Goal: Transaction & Acquisition: Purchase product/service

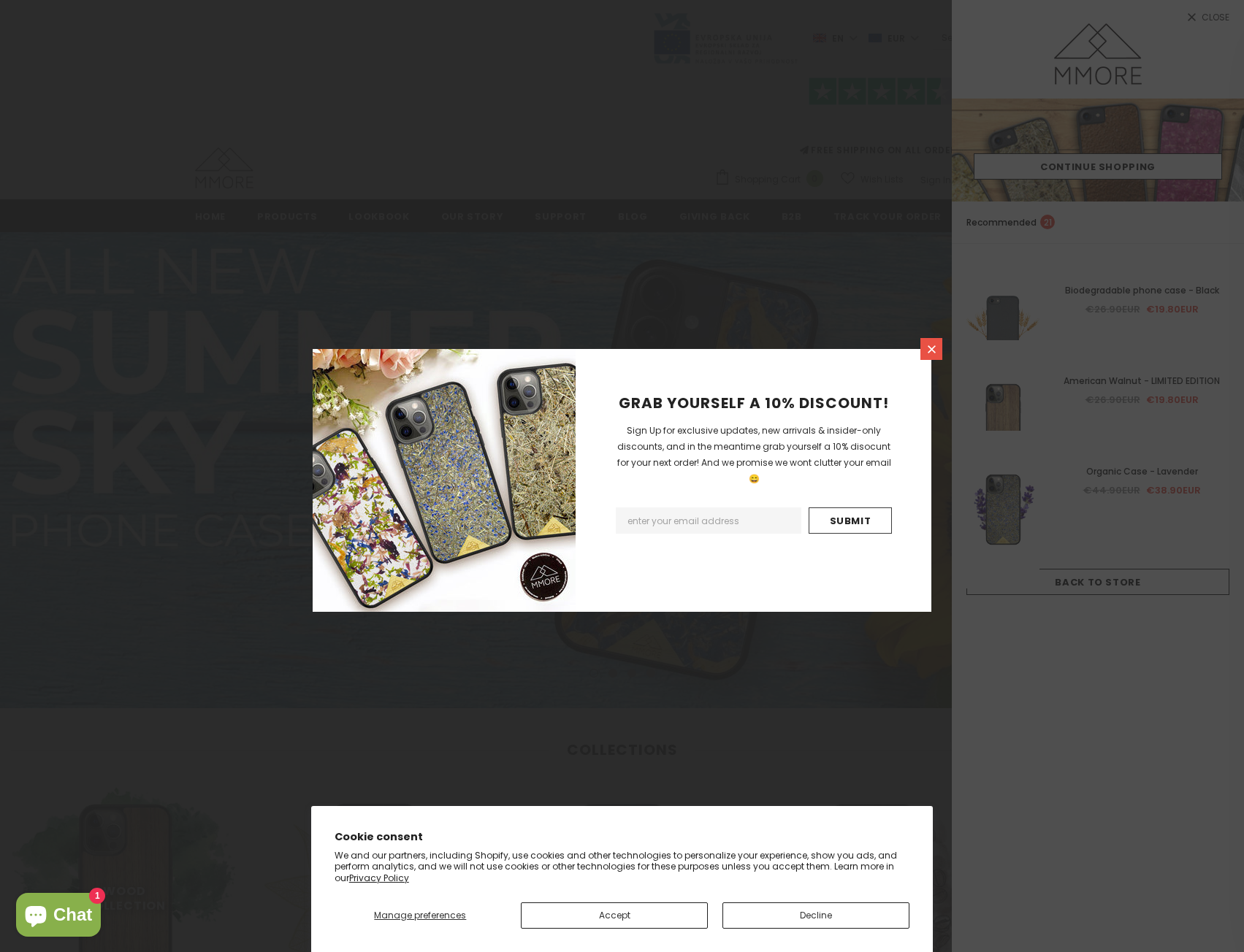
click at [938, 352] on icon at bounding box center [932, 350] width 13 height 13
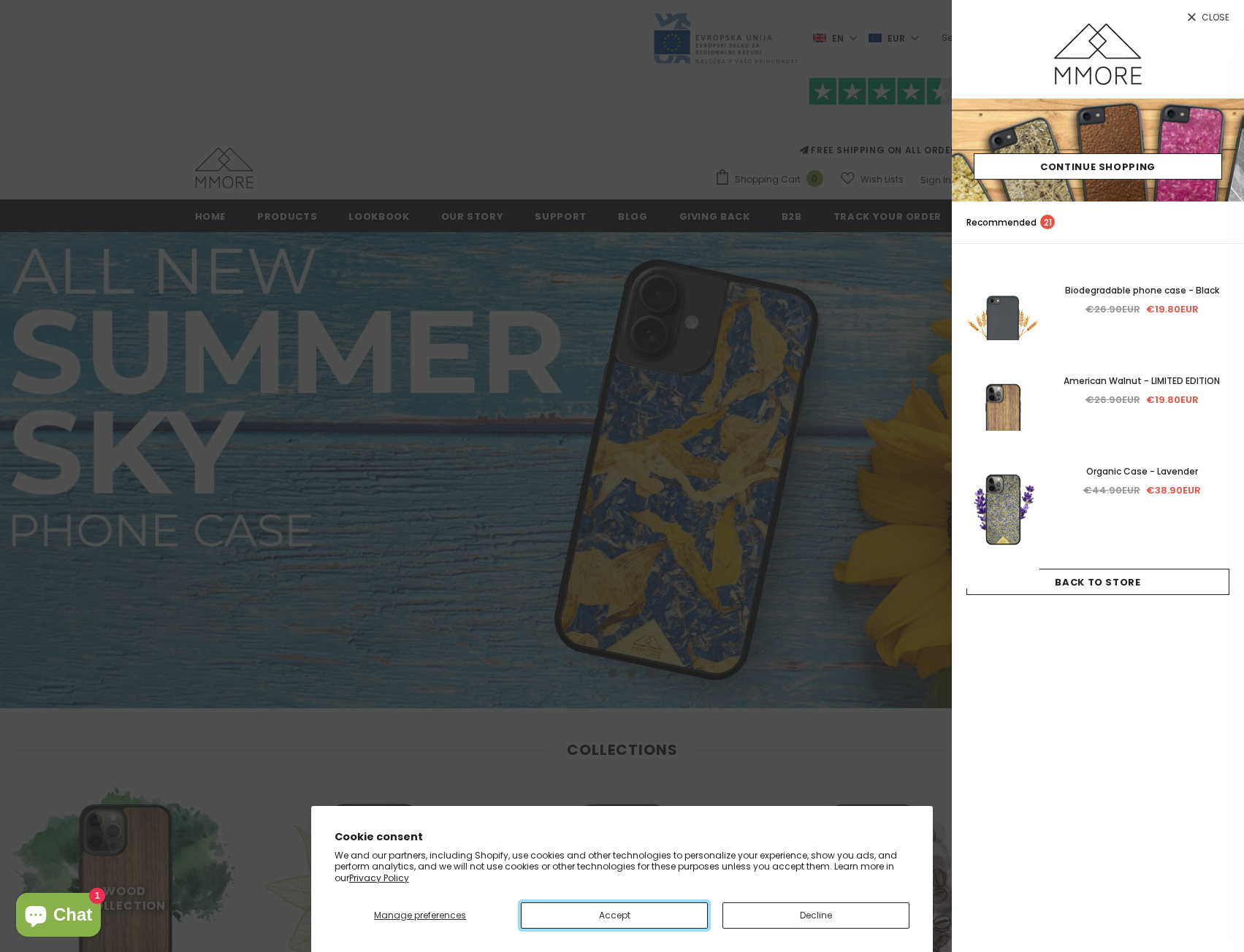
click at [683, 914] on button "Accept" at bounding box center [614, 915] width 187 height 26
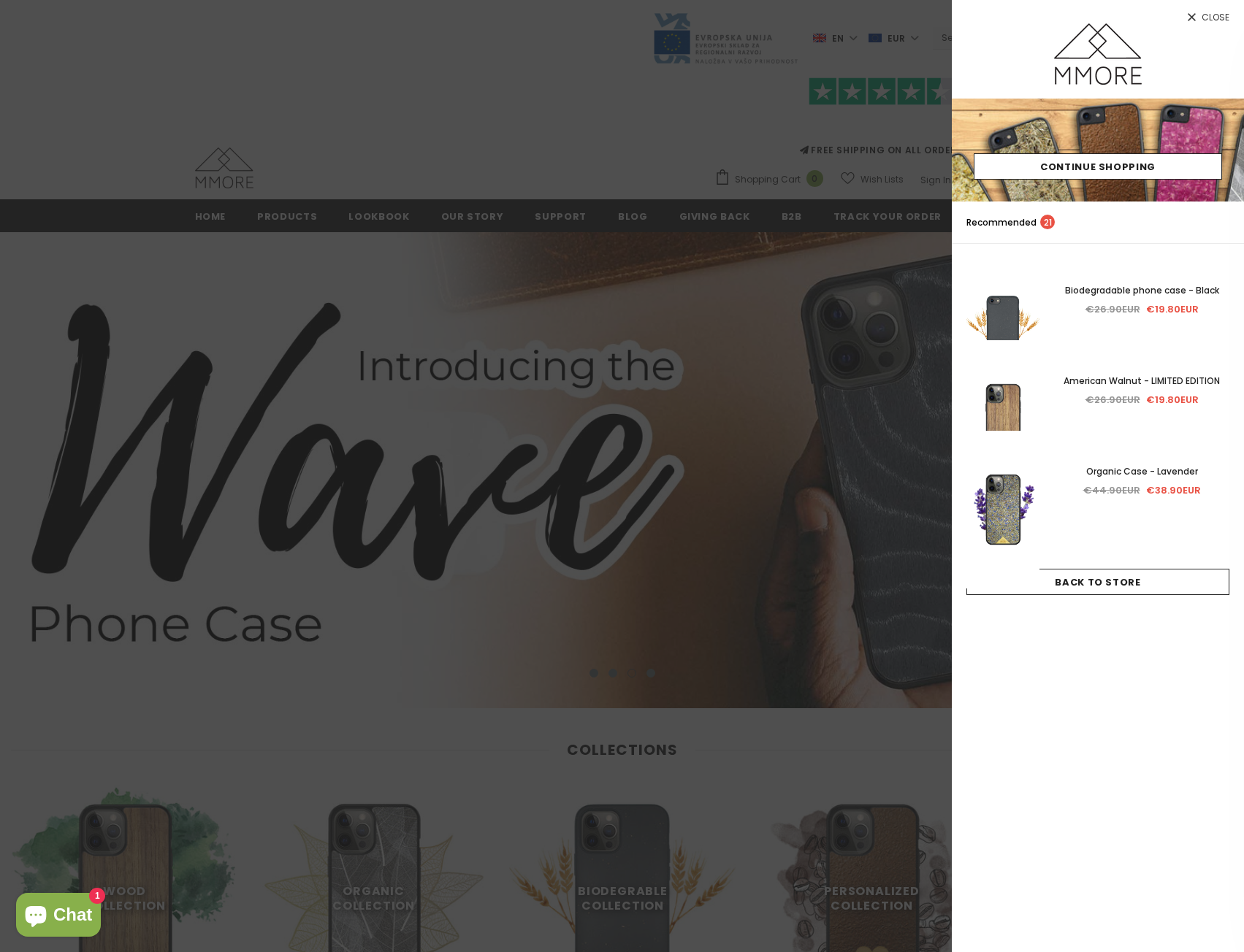
click at [1205, 21] on span "Close" at bounding box center [1215, 17] width 28 height 9
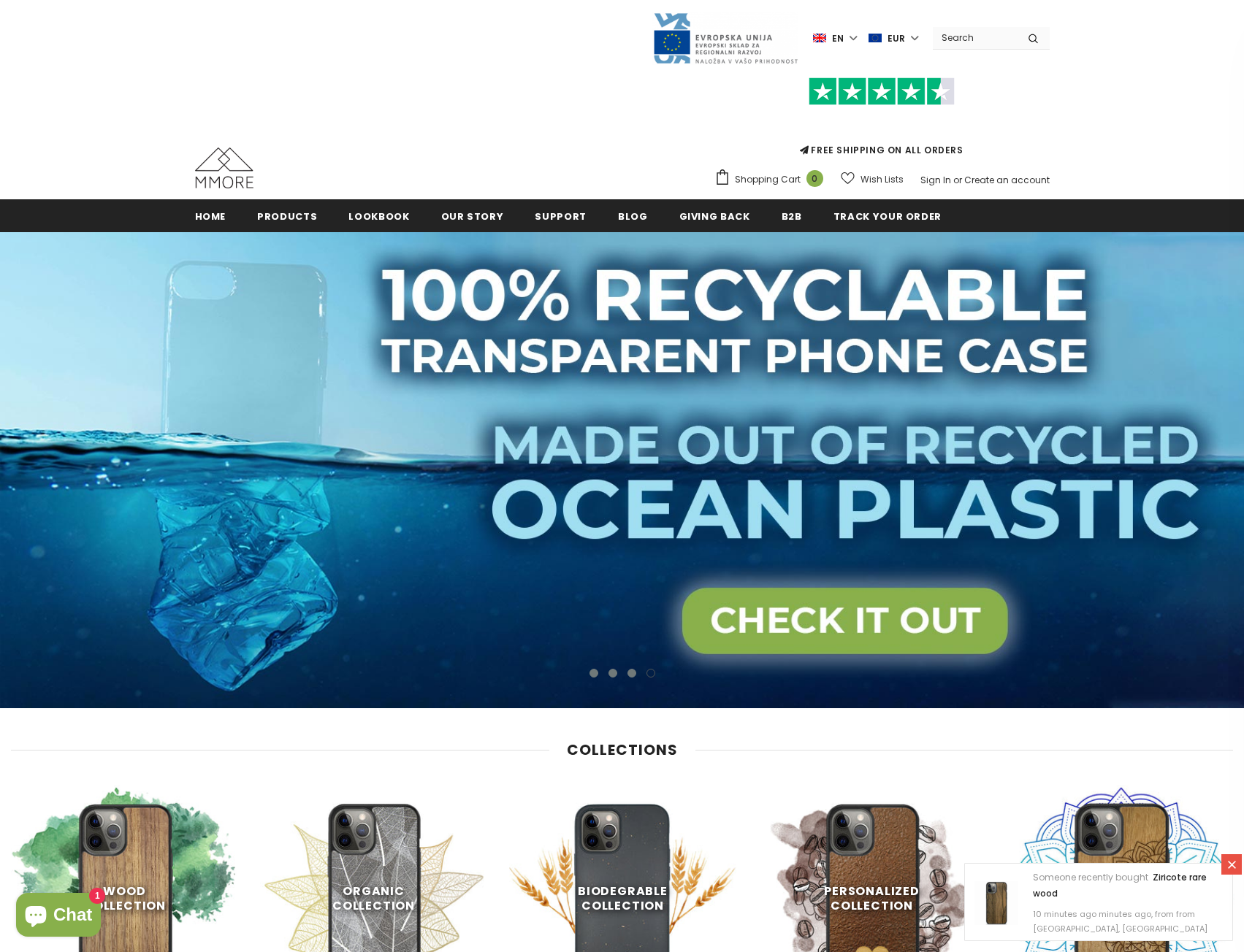
click at [839, 35] on span "en" at bounding box center [837, 39] width 12 height 15
click at [829, 85] on span "de" at bounding box center [823, 89] width 10 height 11
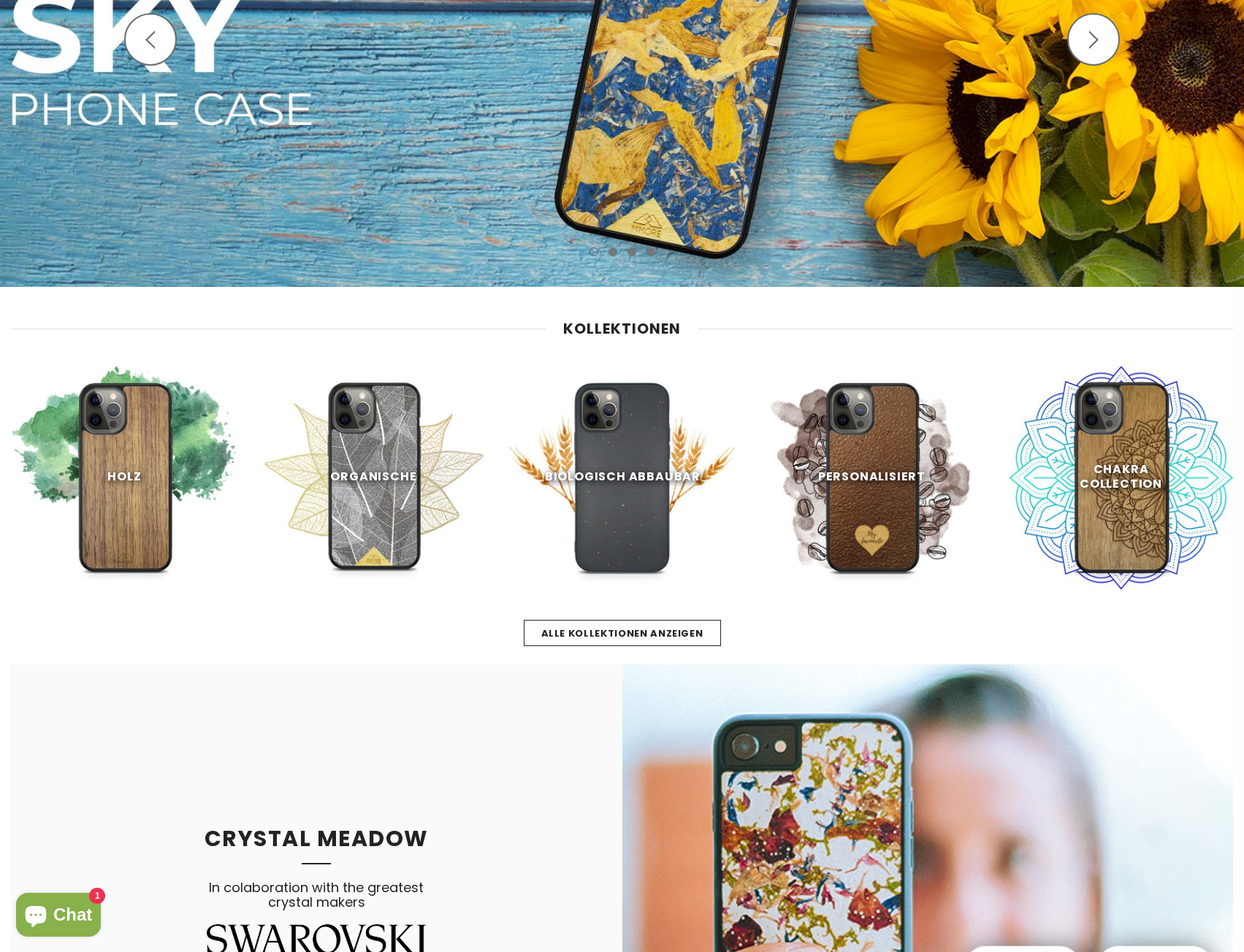
scroll to position [365, 0]
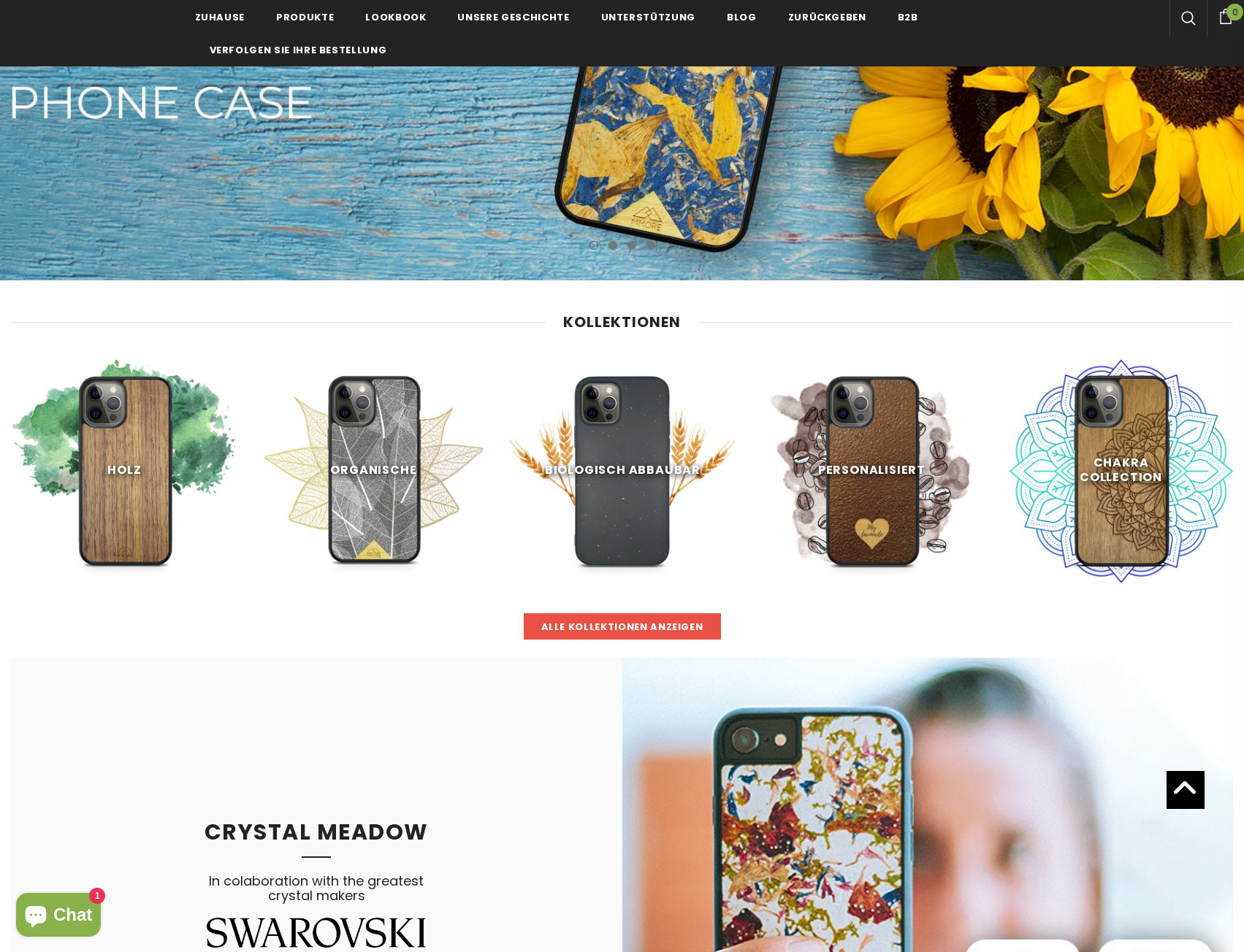
click at [644, 629] on span "Alle Kollektionen anzeigen" at bounding box center [622, 627] width 162 height 14
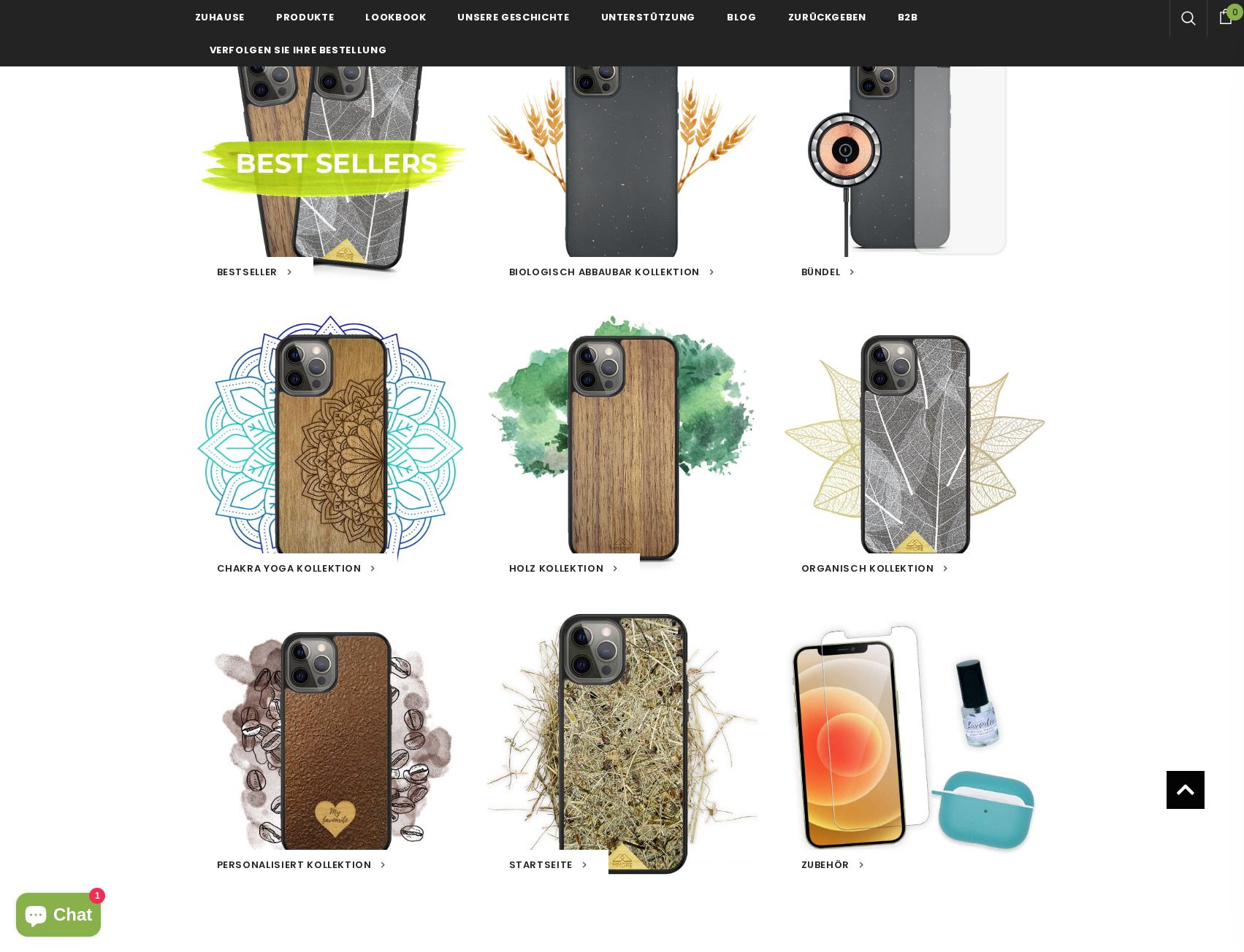
scroll to position [292, 0]
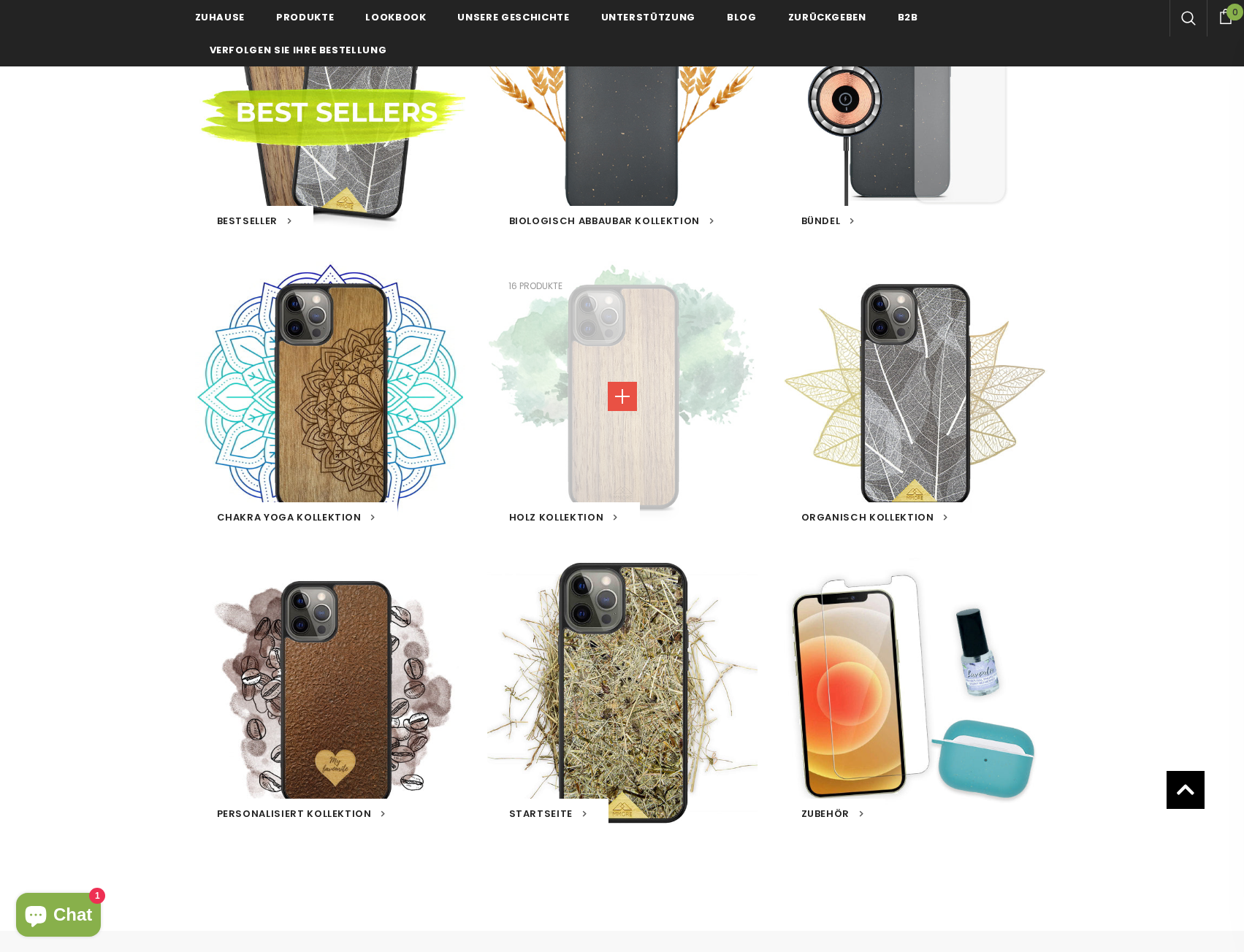
click at [629, 395] on link at bounding box center [622, 396] width 29 height 29
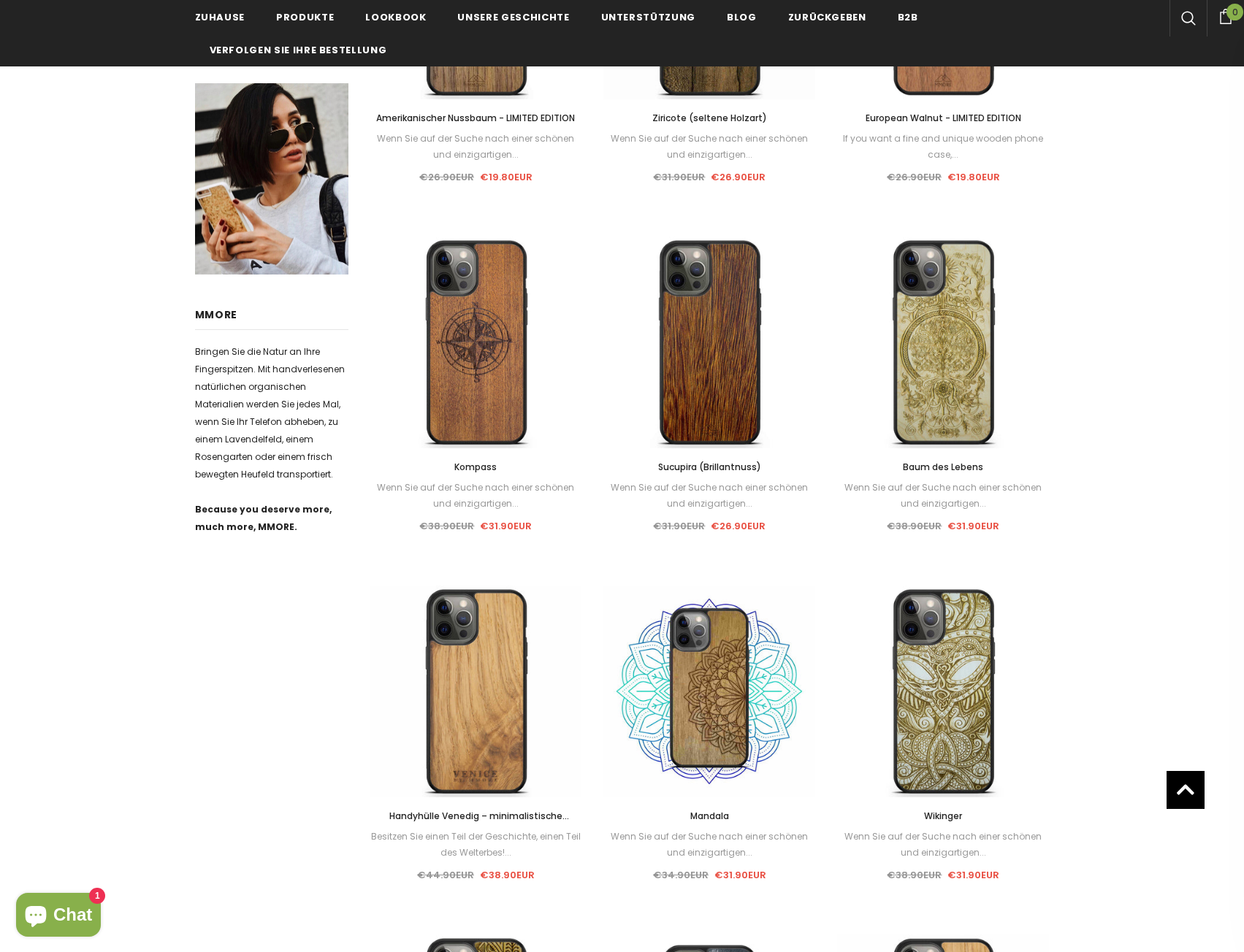
scroll to position [73, 0]
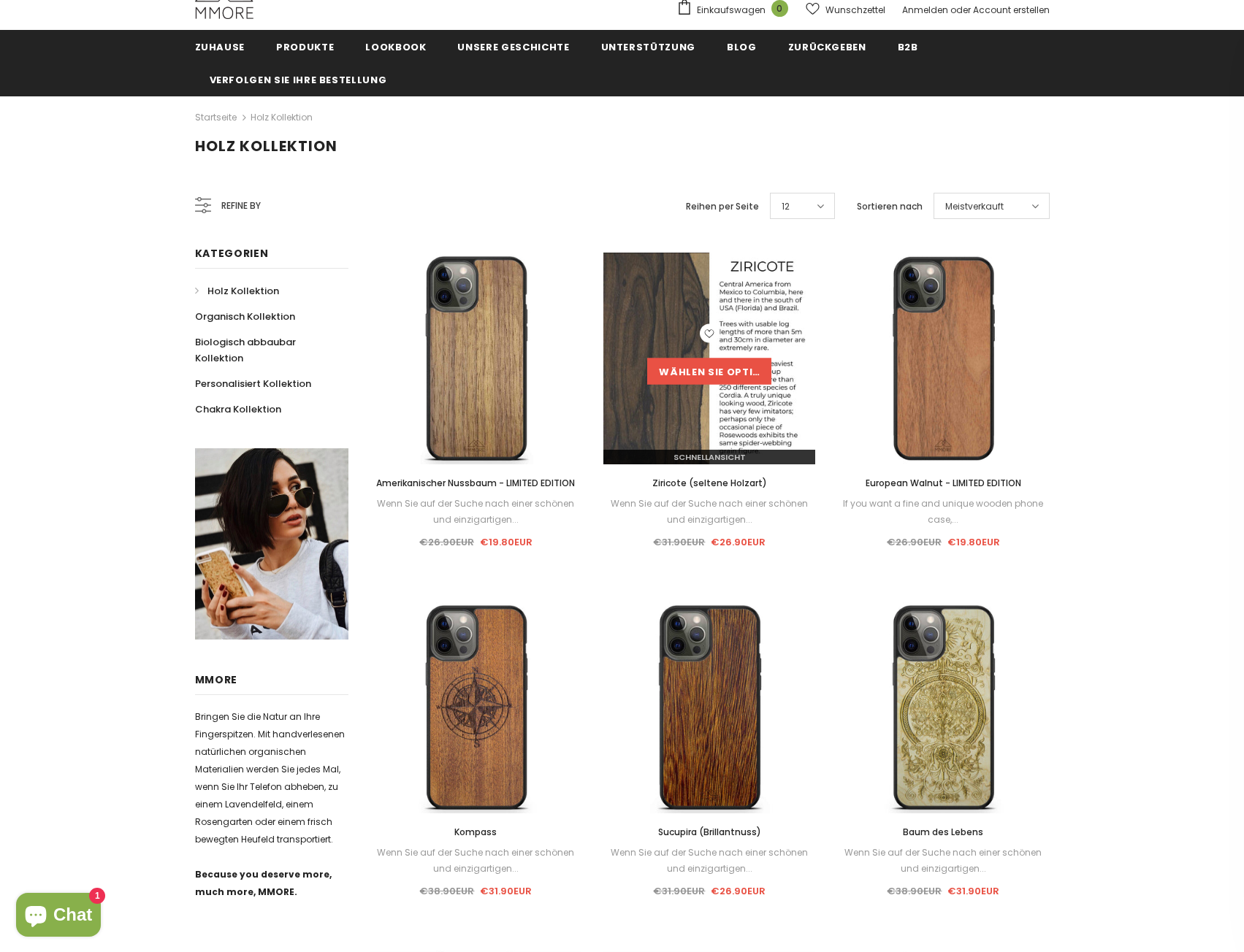
click at [715, 378] on link "Wählen Sie Optionen" at bounding box center [710, 370] width 124 height 26
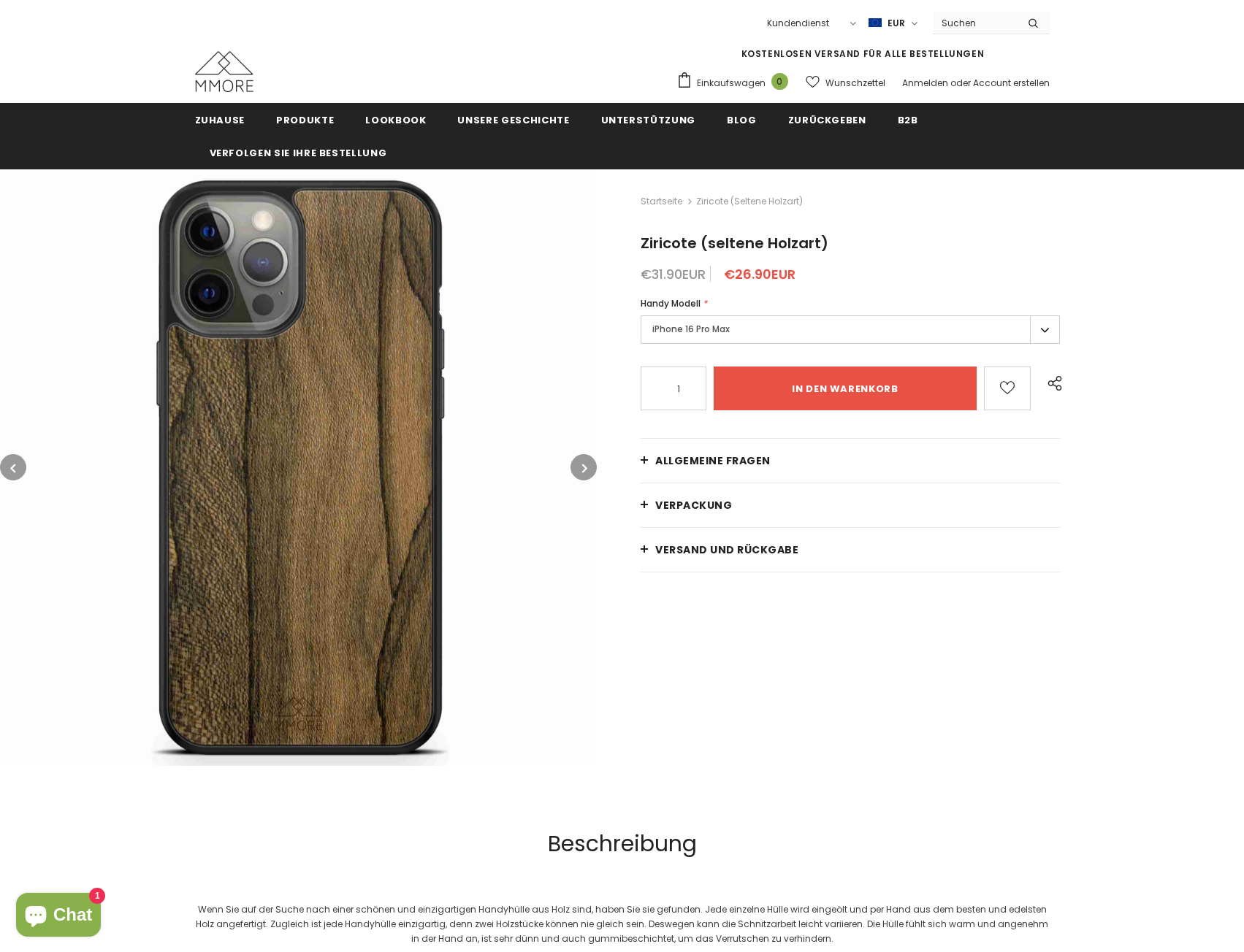
click at [778, 334] on label "iPhone 16 Pro Max" at bounding box center [850, 330] width 419 height 28
